Goal: Transaction & Acquisition: Purchase product/service

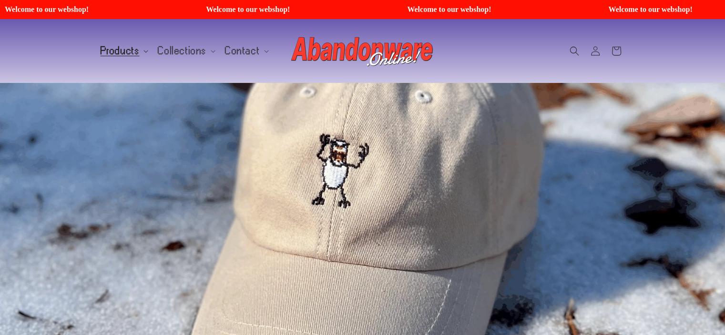
click at [132, 55] on span "Products" at bounding box center [120, 51] width 39 height 9
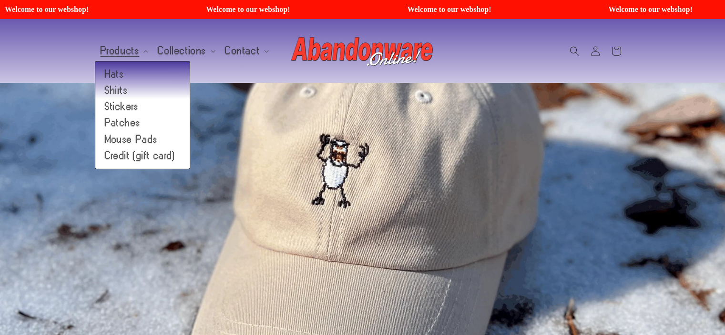
click at [120, 65] on ul "Hats Shirts Stickers Patches Mouse Pads Credit (gift card)" at bounding box center [142, 115] width 95 height 108
click at [119, 74] on link "Hats" at bounding box center [142, 74] width 94 height 16
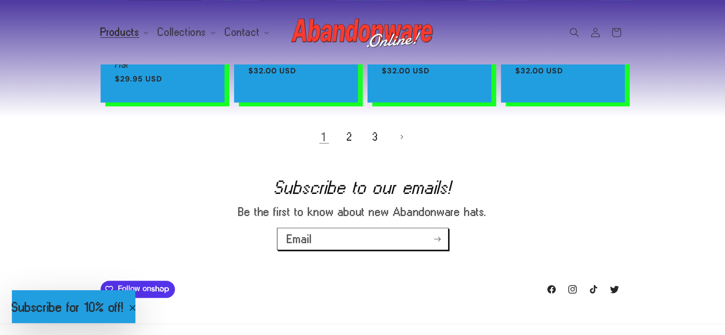
scroll to position [777, 0]
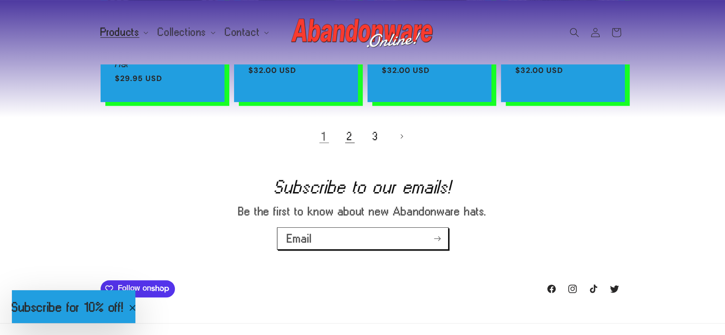
click at [350, 139] on link "2" at bounding box center [349, 136] width 21 height 21
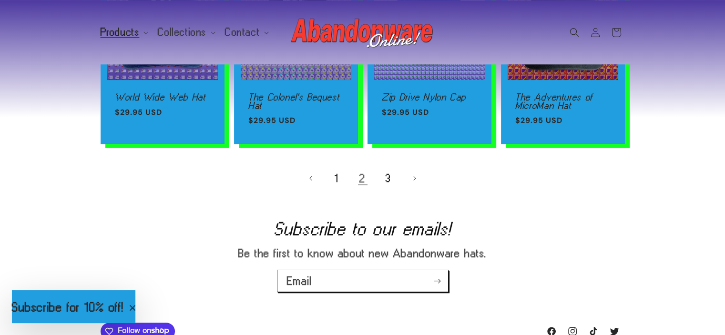
scroll to position [769, 0]
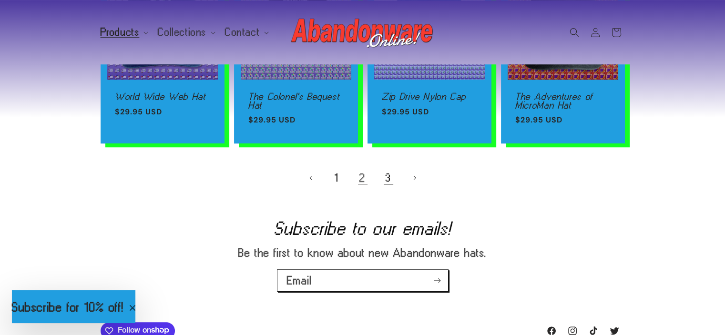
click at [390, 181] on link "3" at bounding box center [388, 177] width 21 height 21
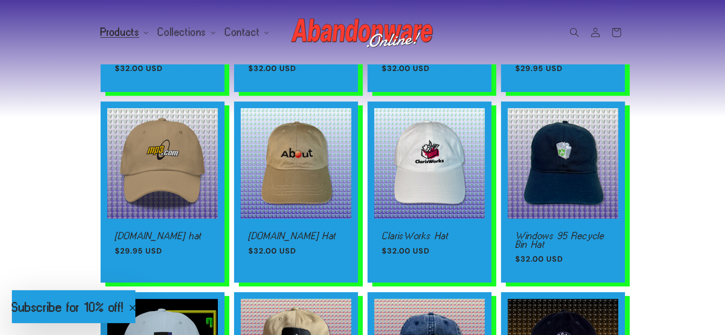
scroll to position [214, 0]
